Goal: Information Seeking & Learning: Find specific fact

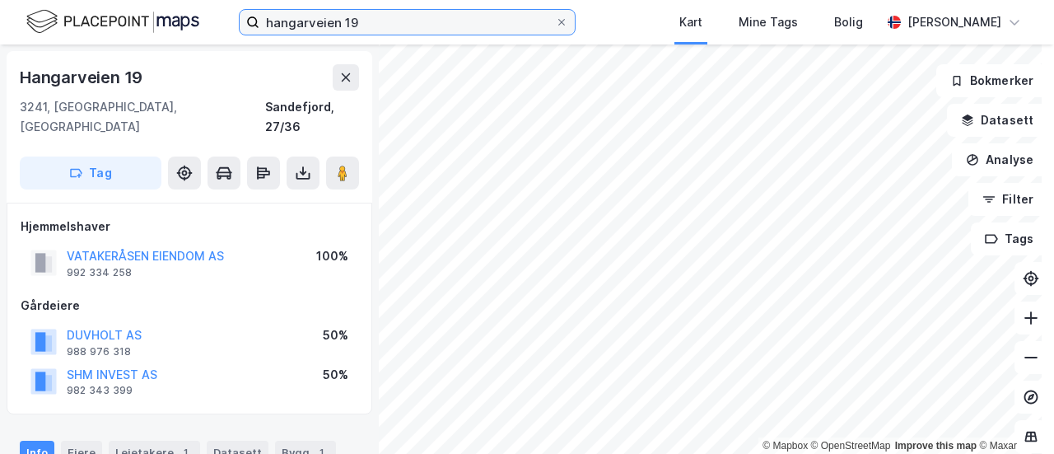
click at [270, 24] on input "hangarveien 19" at bounding box center [407, 22] width 296 height 25
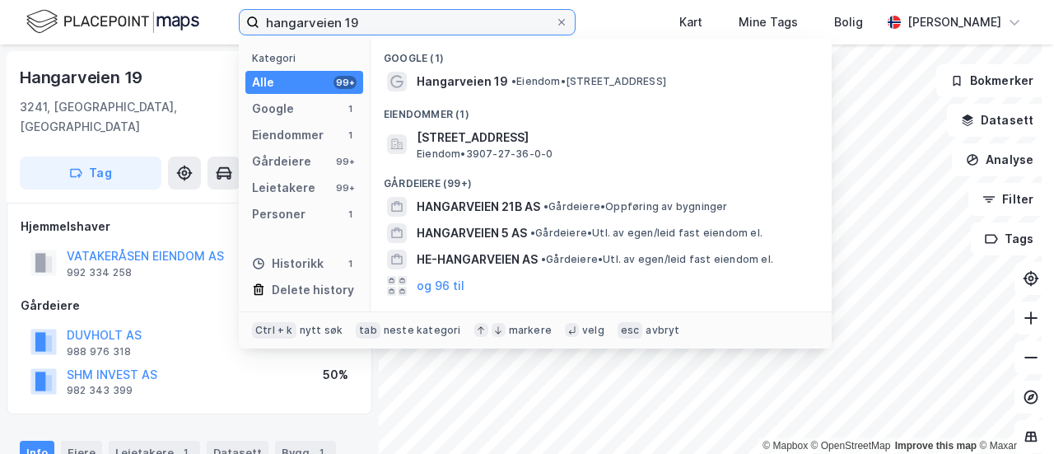
click at [270, 24] on input "hangarveien 19" at bounding box center [407, 22] width 296 height 25
type input "9"
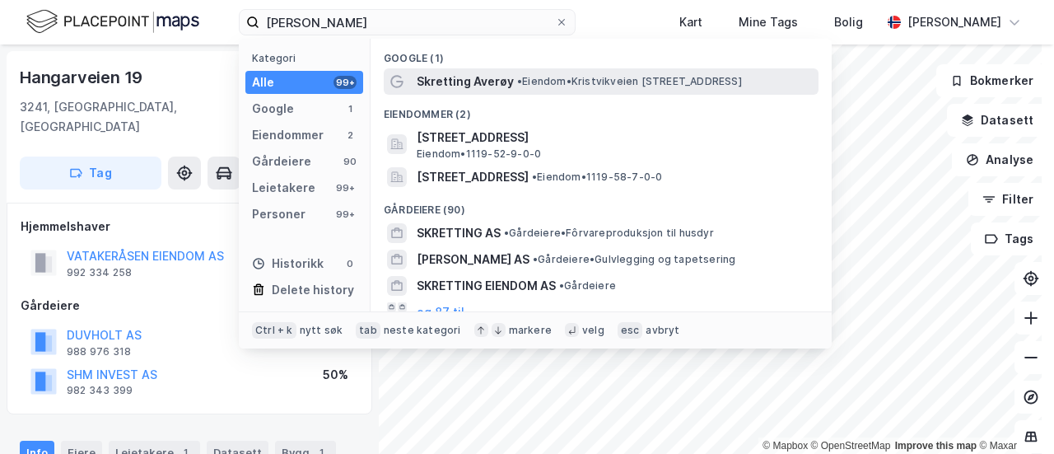
click at [426, 85] on span "Skretting Averøy" at bounding box center [465, 82] width 97 height 20
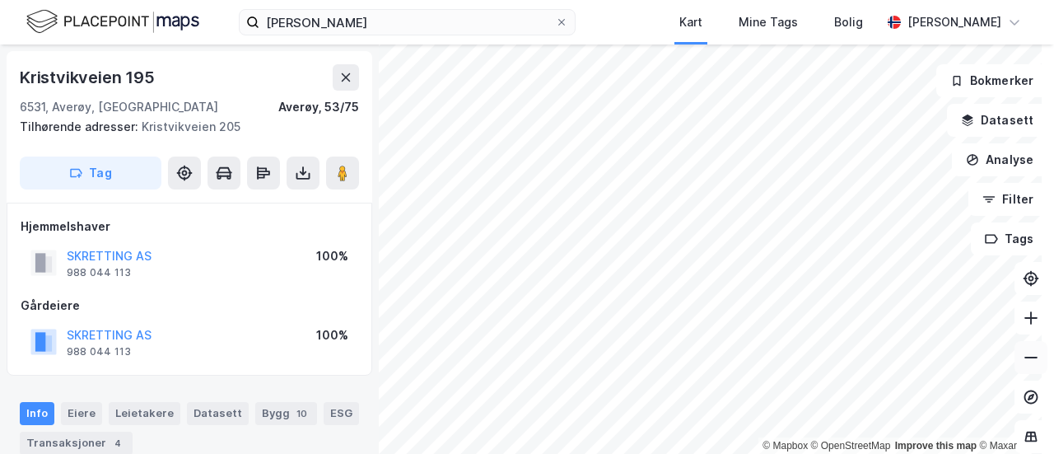
click at [525, 357] on icon at bounding box center [1031, 358] width 13 height 2
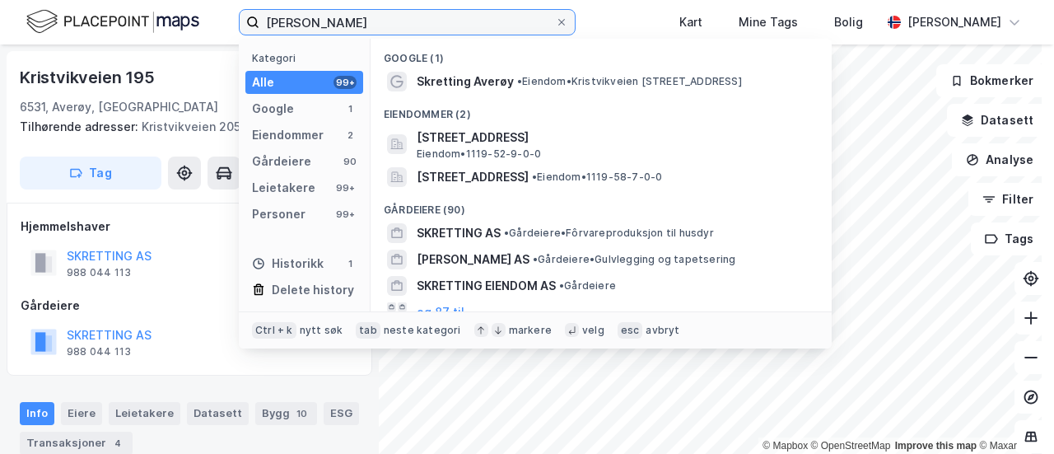
click at [385, 28] on input "[PERSON_NAME]" at bounding box center [407, 22] width 296 height 25
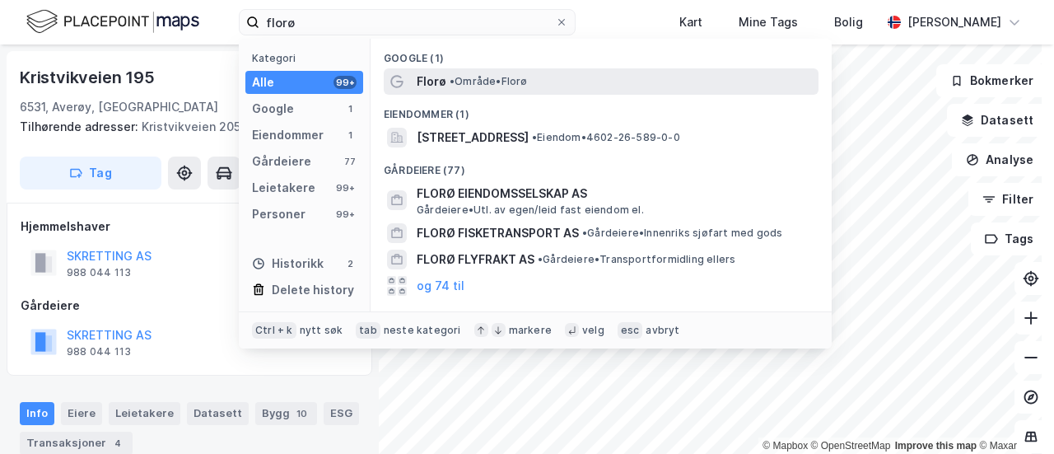
click at [479, 77] on span "• Område • [GEOGRAPHIC_DATA]" at bounding box center [489, 81] width 78 height 13
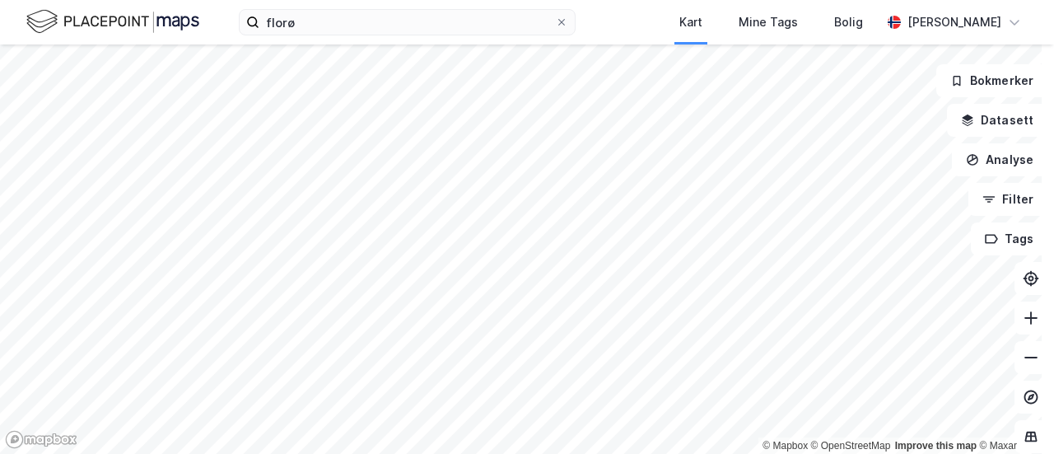
click at [525, 0] on html "florø Kart Mine Tags Bolig [PERSON_NAME] © Mapbox © OpenStreetMap Improve this …" at bounding box center [527, 227] width 1054 height 454
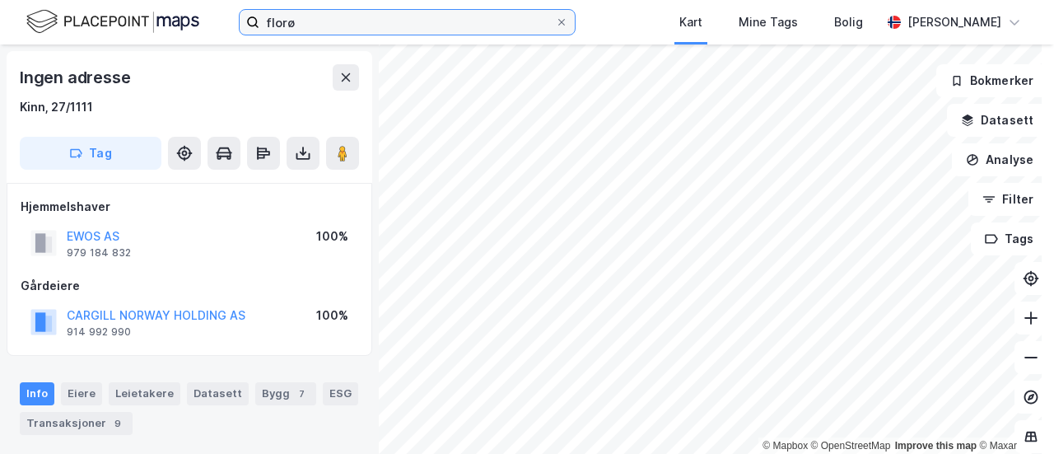
click at [315, 24] on input "florø" at bounding box center [407, 22] width 296 height 25
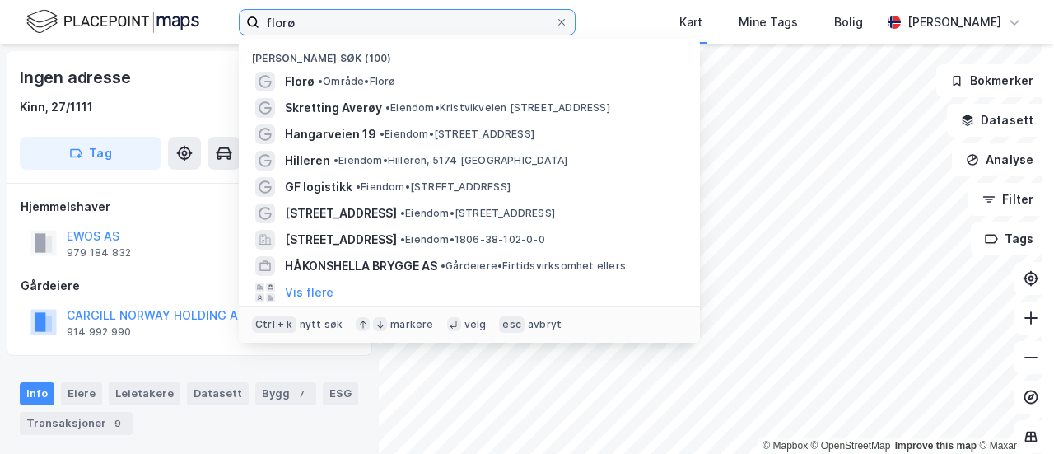
click at [315, 24] on input "florø" at bounding box center [407, 22] width 296 height 25
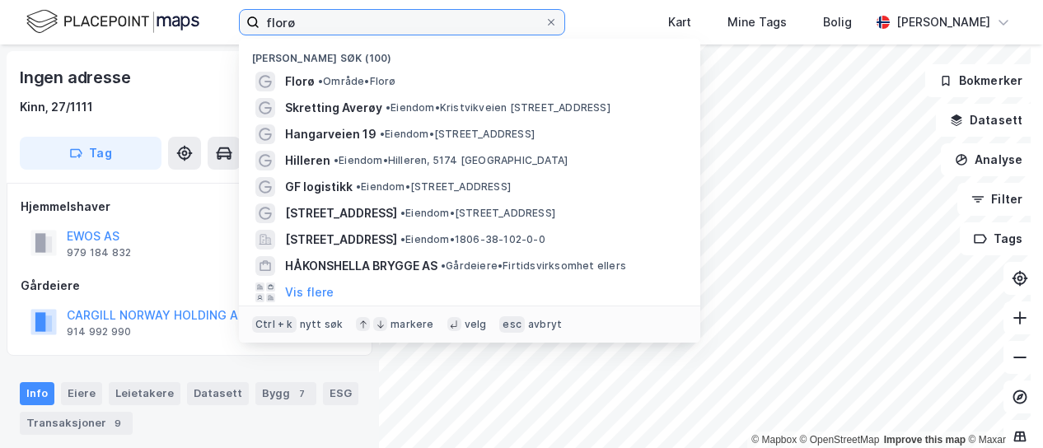
paste input "967555282"
type input "967555282"
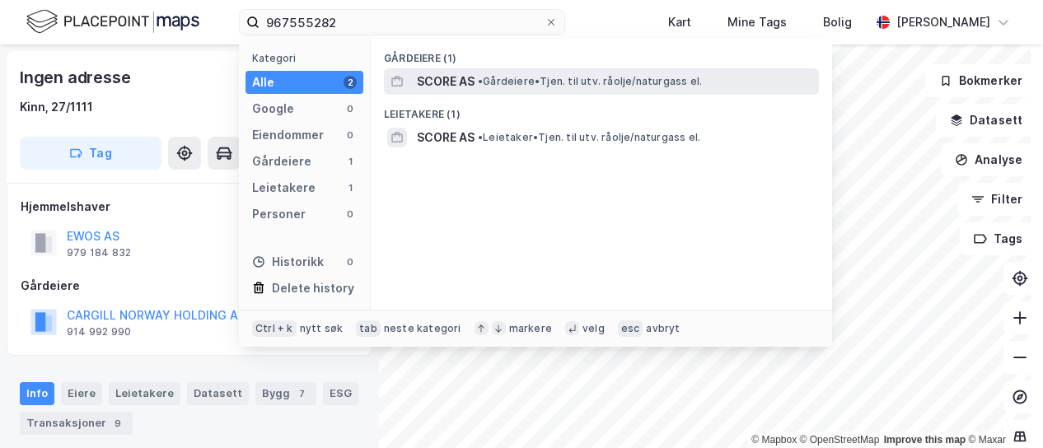
click at [423, 78] on span "SCORE AS" at bounding box center [446, 82] width 58 height 20
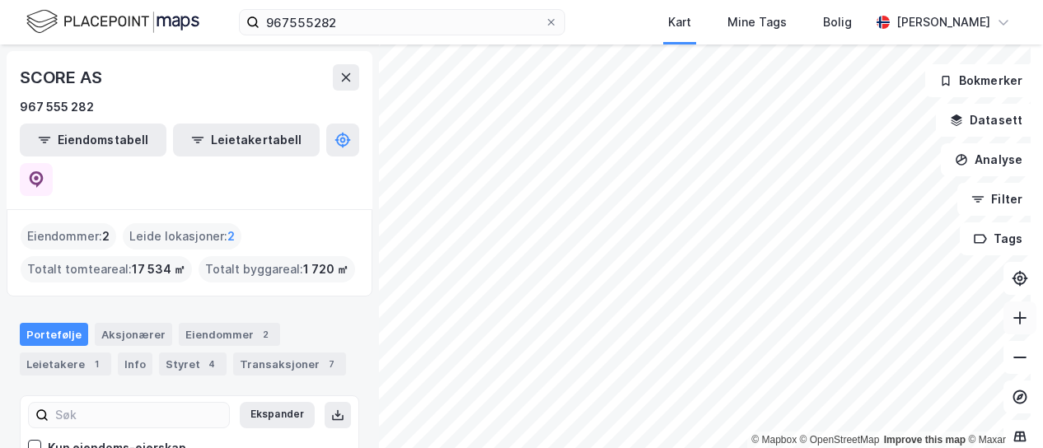
click at [525, 325] on icon at bounding box center [1019, 318] width 16 height 16
click at [525, 0] on html "967555282 Kart Mine Tags Bolig [PERSON_NAME] © Mapbox © OpenStreetMap Improve t…" at bounding box center [521, 224] width 1043 height 448
click at [525, 322] on icon at bounding box center [1019, 318] width 16 height 16
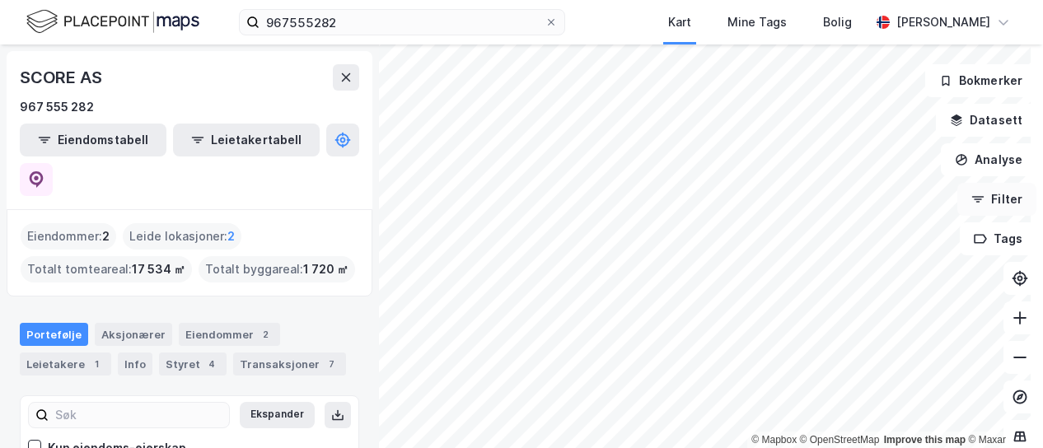
click at [525, 192] on div "© Mapbox © OpenStreetMap Improve this map © Maxar SCORE AS 967 555 282 Eiendoms…" at bounding box center [521, 246] width 1043 height 404
click at [525, 322] on button at bounding box center [1019, 317] width 33 height 33
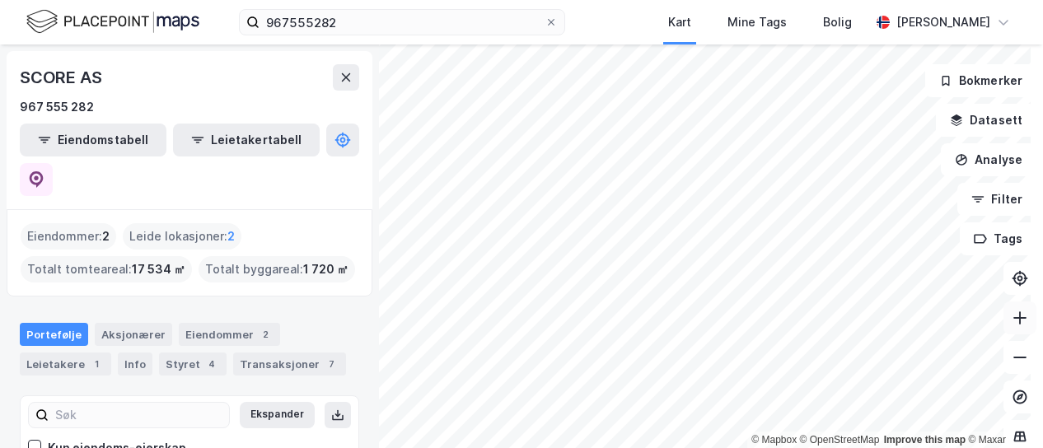
click at [525, 322] on button at bounding box center [1019, 317] width 33 height 33
click at [525, 0] on html "967555282 Kart Mine Tags Bolig [PERSON_NAME] © Mapbox © OpenStreetMap Improve t…" at bounding box center [521, 224] width 1043 height 448
